Goal: Task Accomplishment & Management: Use online tool/utility

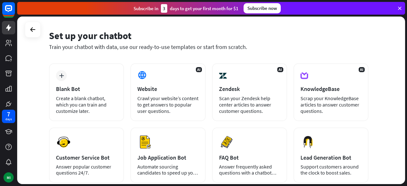
scroll to position [20, 0]
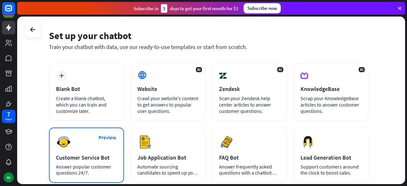
click at [73, 154] on div "Customer Service Bot" at bounding box center [86, 157] width 61 height 7
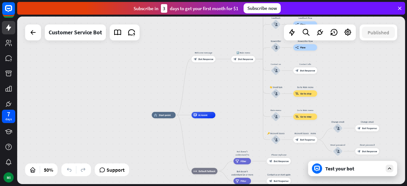
click at [354, 165] on div "Test your bot" at bounding box center [352, 168] width 89 height 15
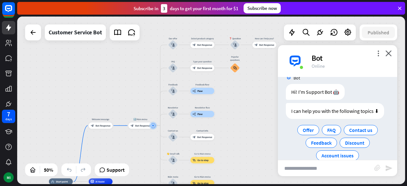
scroll to position [23, 0]
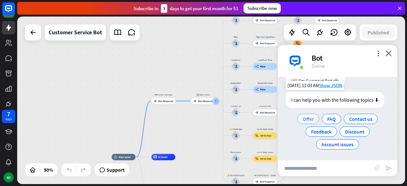
click at [306, 119] on span "Offer" at bounding box center [307, 119] width 11 height 6
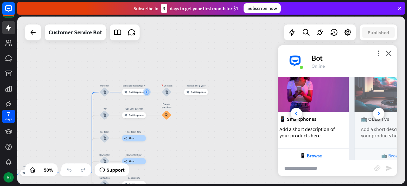
scroll to position [0, 70]
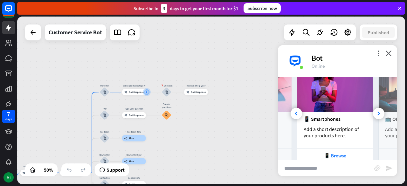
click at [347, 94] on img at bounding box center [335, 85] width 76 height 54
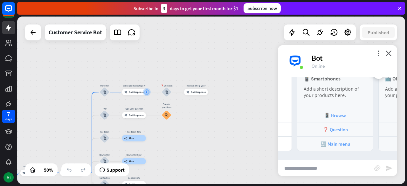
scroll to position [0, 0]
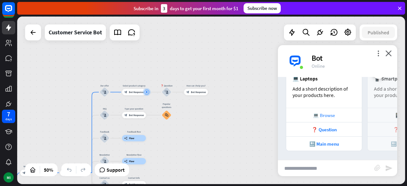
click at [337, 114] on div "💻 Browse" at bounding box center [323, 115] width 69 height 6
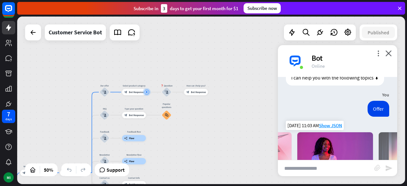
scroll to position [41, 0]
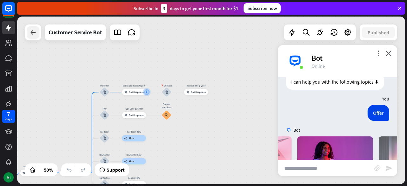
click at [33, 35] on icon at bounding box center [33, 33] width 8 height 8
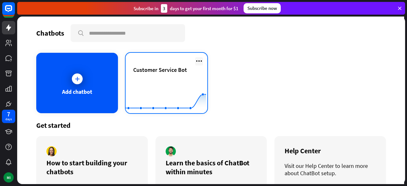
click at [198, 61] on icon at bounding box center [199, 61] width 8 height 8
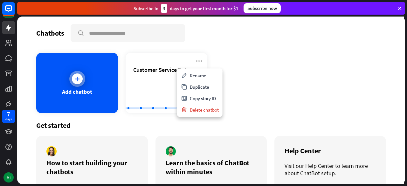
click at [75, 79] on icon at bounding box center [77, 79] width 6 height 6
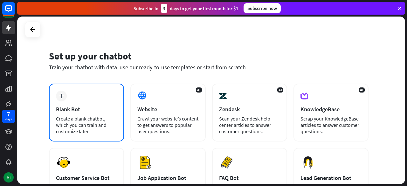
click at [73, 109] on div "Blank Bot" at bounding box center [86, 108] width 61 height 7
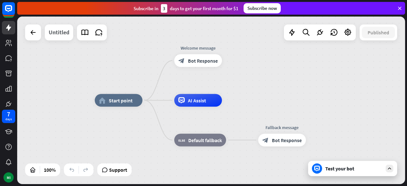
click at [62, 34] on div "Untitled" at bounding box center [59, 32] width 21 height 16
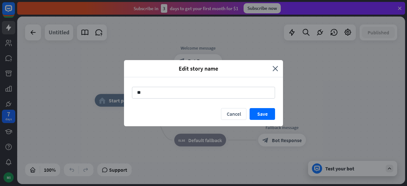
type input "*"
type input "********"
click at [260, 113] on button "Save" at bounding box center [261, 114] width 25 height 12
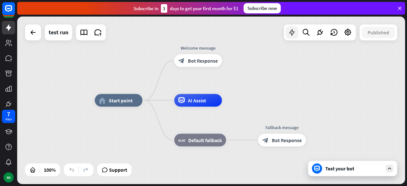
click at [290, 37] on div at bounding box center [291, 32] width 13 height 13
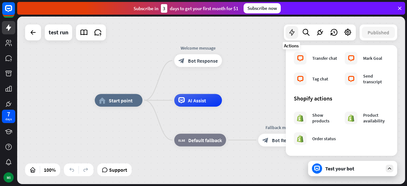
scroll to position [251, 0]
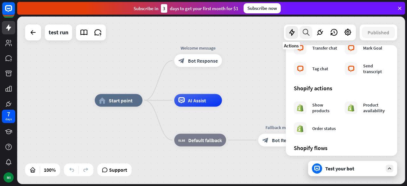
click at [309, 34] on icon at bounding box center [305, 32] width 9 height 8
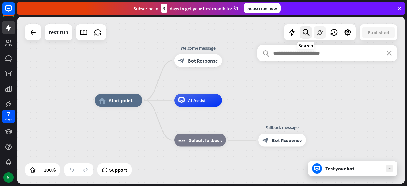
click at [321, 33] on icon at bounding box center [319, 32] width 8 height 8
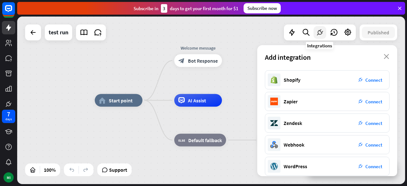
scroll to position [136, 0]
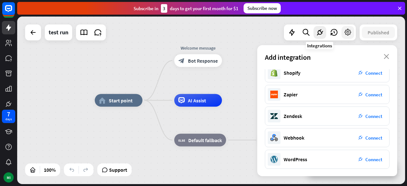
click at [349, 33] on icon at bounding box center [347, 32] width 8 height 8
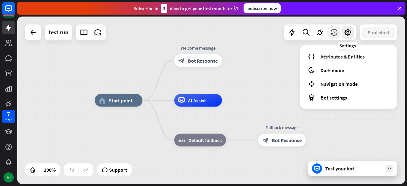
click at [335, 35] on icon at bounding box center [333, 32] width 8 height 8
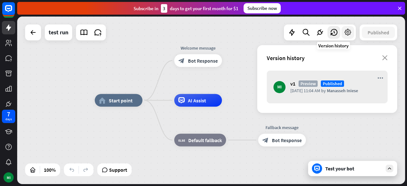
click at [345, 34] on icon at bounding box center [347, 32] width 8 height 8
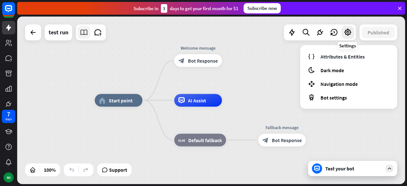
click at [84, 30] on icon at bounding box center [84, 32] width 8 height 8
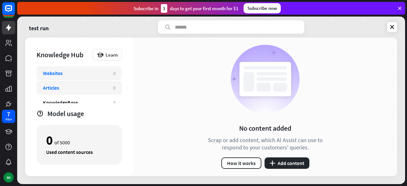
click at [55, 90] on div "Articles" at bounding box center [51, 88] width 16 height 6
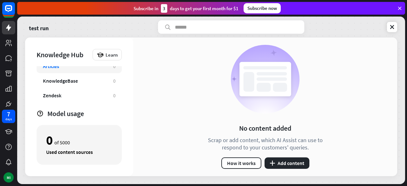
scroll to position [23, 0]
click at [55, 82] on div "KnowledgeBase" at bounding box center [60, 79] width 35 height 6
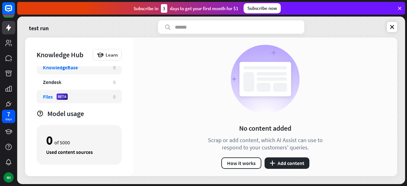
click at [53, 98] on div "Files BETA" at bounding box center [75, 96] width 64 height 6
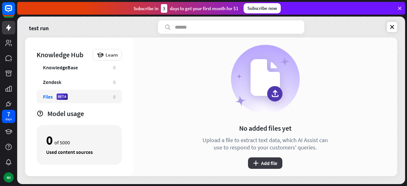
click at [268, 160] on button "plus Add file" at bounding box center [265, 162] width 34 height 11
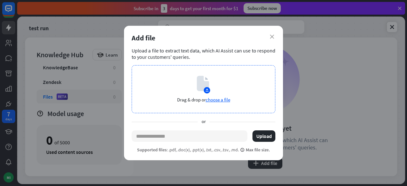
click at [201, 85] on icon at bounding box center [203, 83] width 12 height 15
